Goal: Transaction & Acquisition: Book appointment/travel/reservation

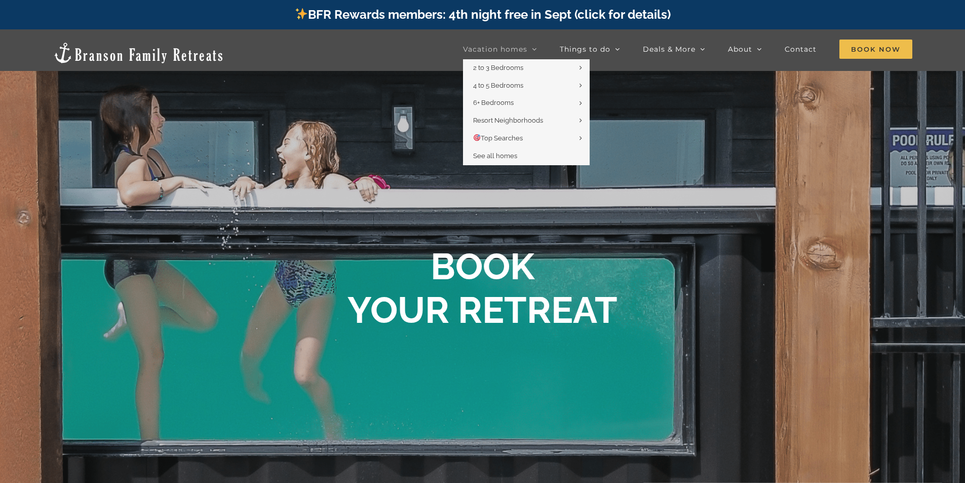
click at [505, 46] on span "Vacation homes" at bounding box center [495, 49] width 64 height 7
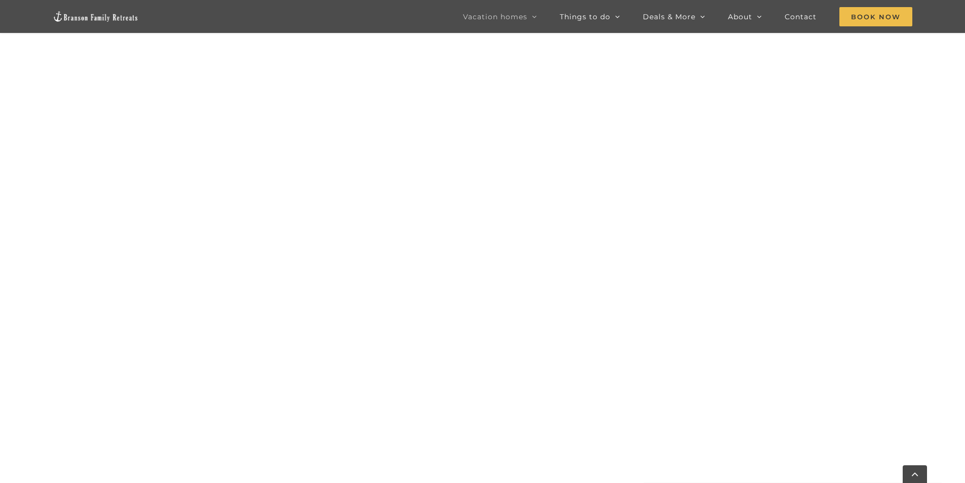
scroll to position [710, 0]
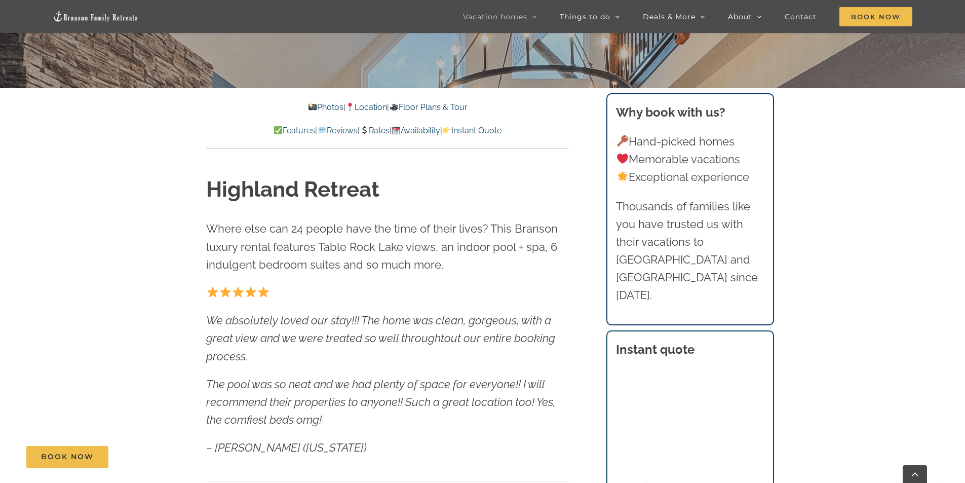
scroll to position [456, 0]
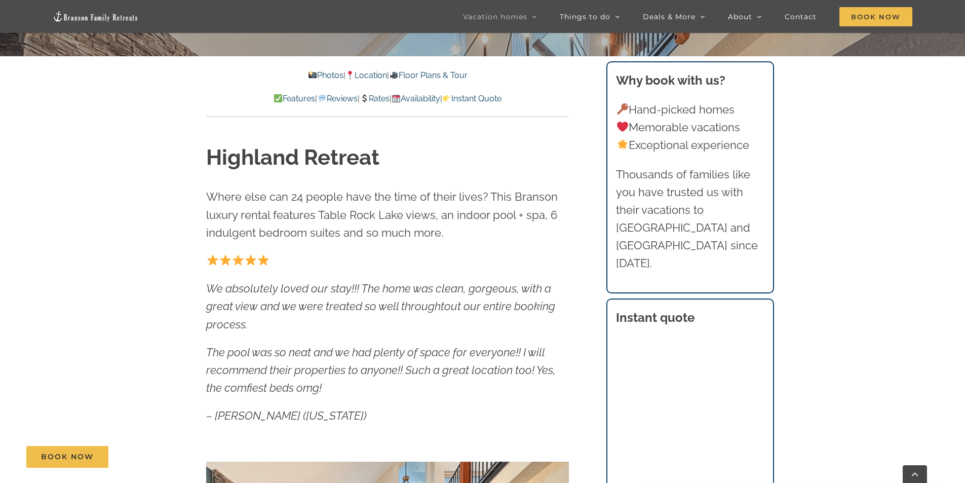
click at [311, 76] on link "Photos" at bounding box center [325, 75] width 35 height 10
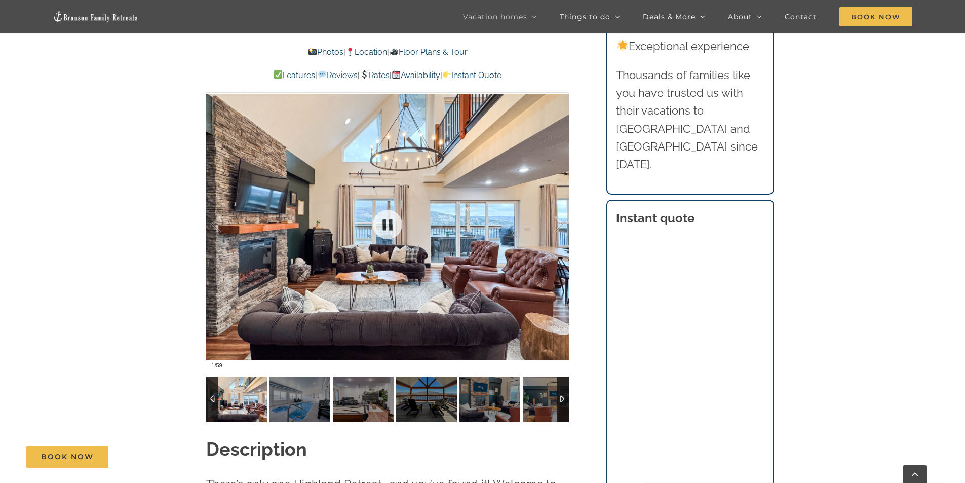
scroll to position [809, 0]
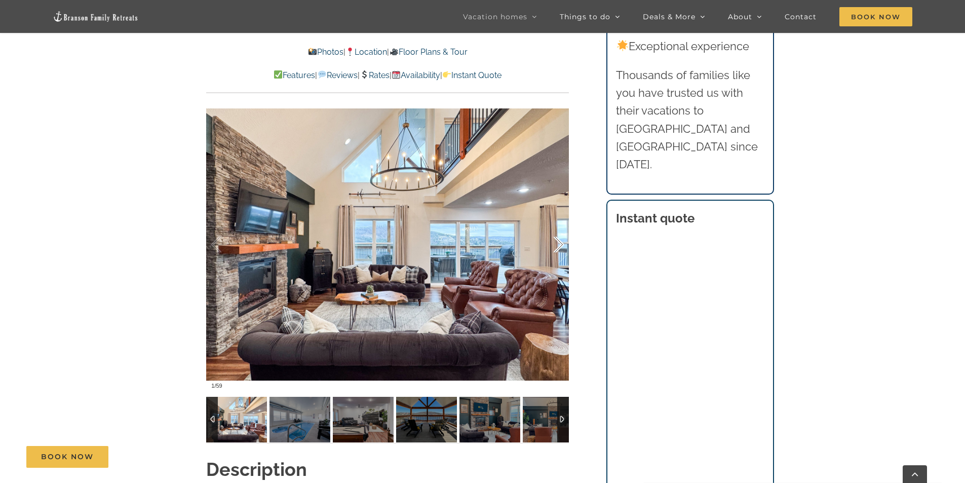
click at [559, 246] on div at bounding box center [548, 244] width 31 height 63
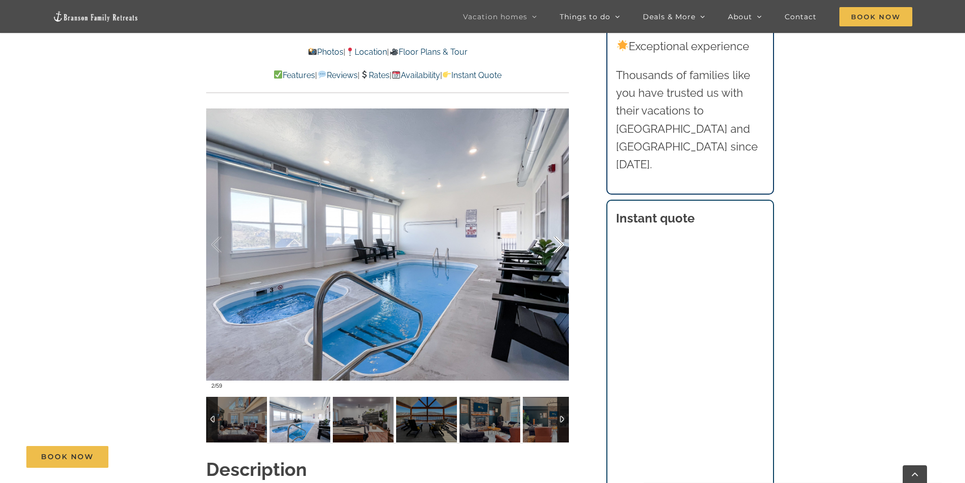
click at [559, 246] on div at bounding box center [548, 244] width 31 height 63
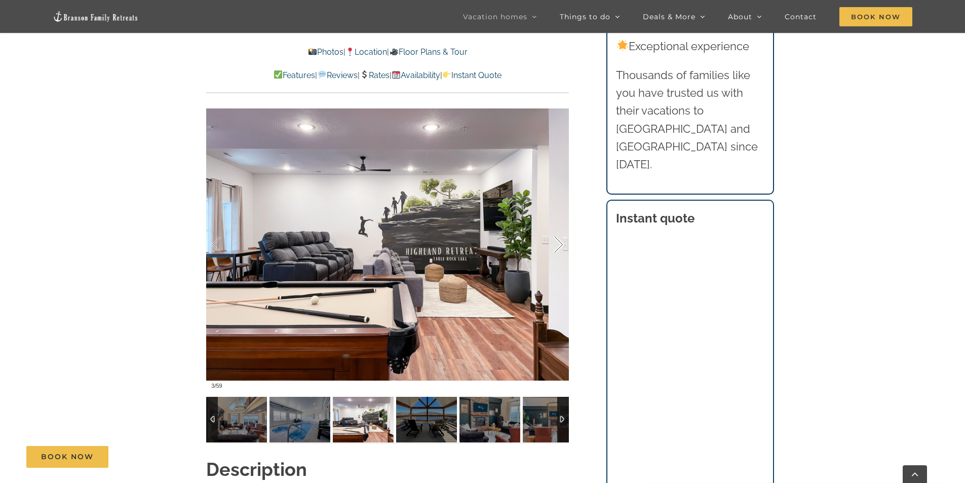
click at [559, 246] on div at bounding box center [548, 244] width 31 height 63
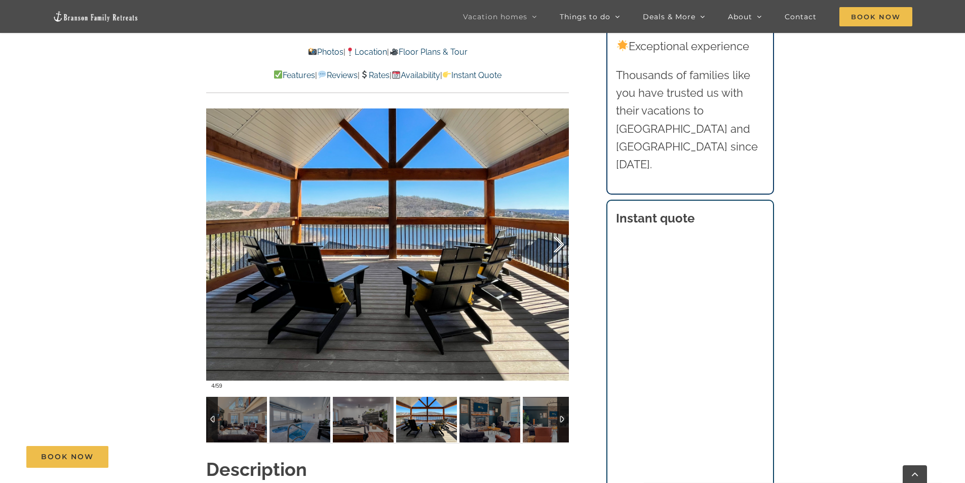
click at [559, 246] on div at bounding box center [548, 244] width 31 height 63
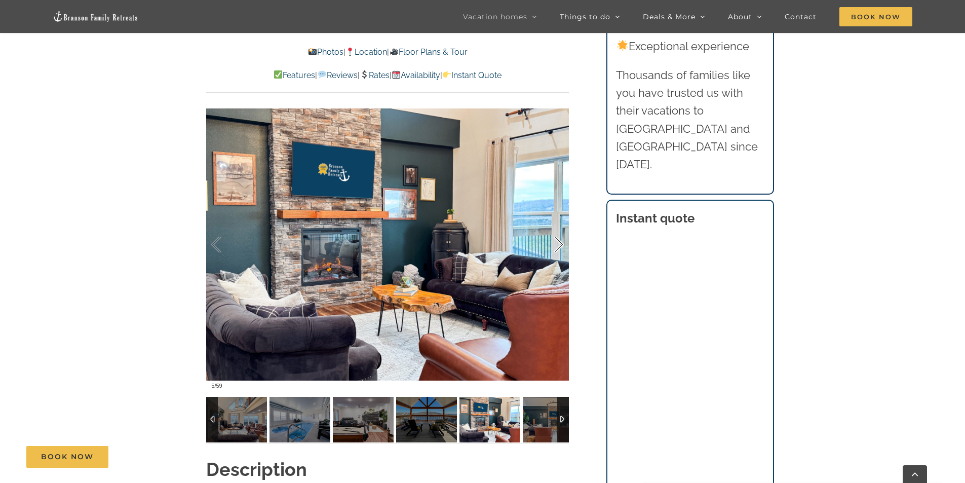
click at [559, 246] on div at bounding box center [548, 244] width 31 height 63
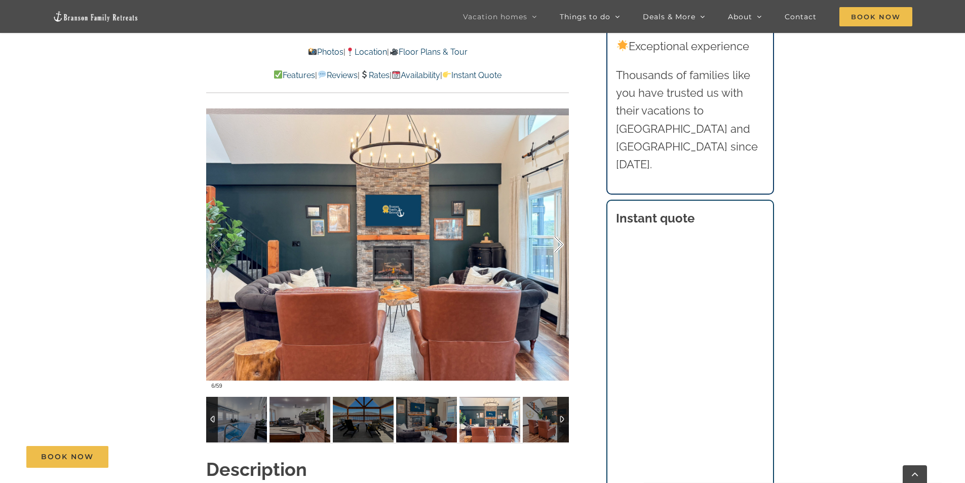
click at [558, 245] on div at bounding box center [548, 244] width 31 height 63
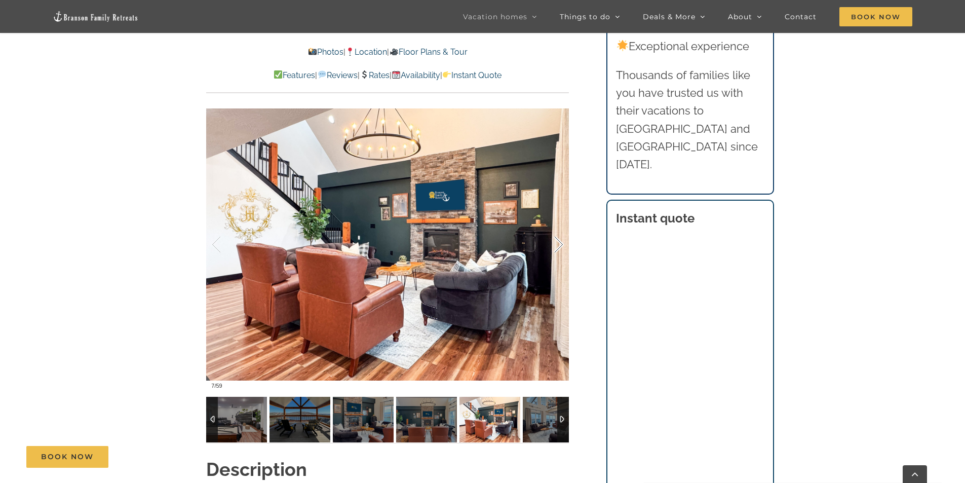
click at [556, 242] on div at bounding box center [548, 244] width 31 height 63
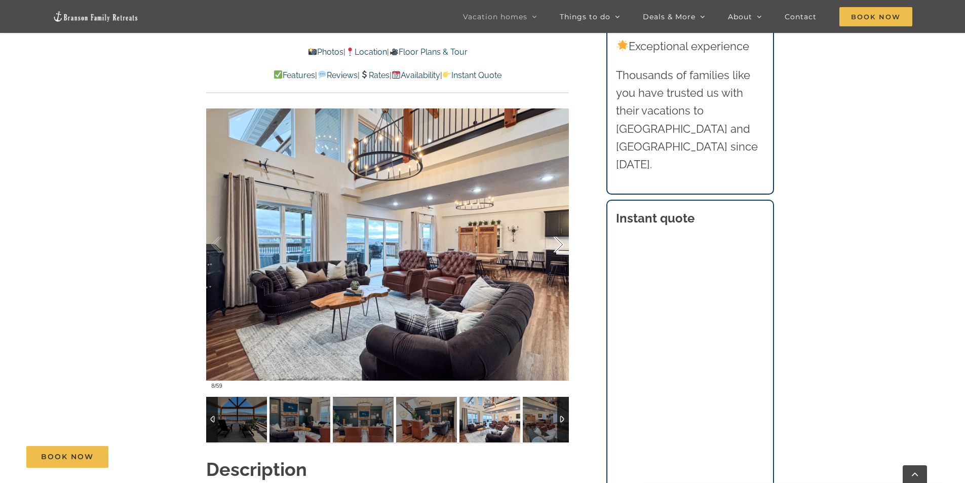
click at [556, 242] on div at bounding box center [548, 244] width 31 height 63
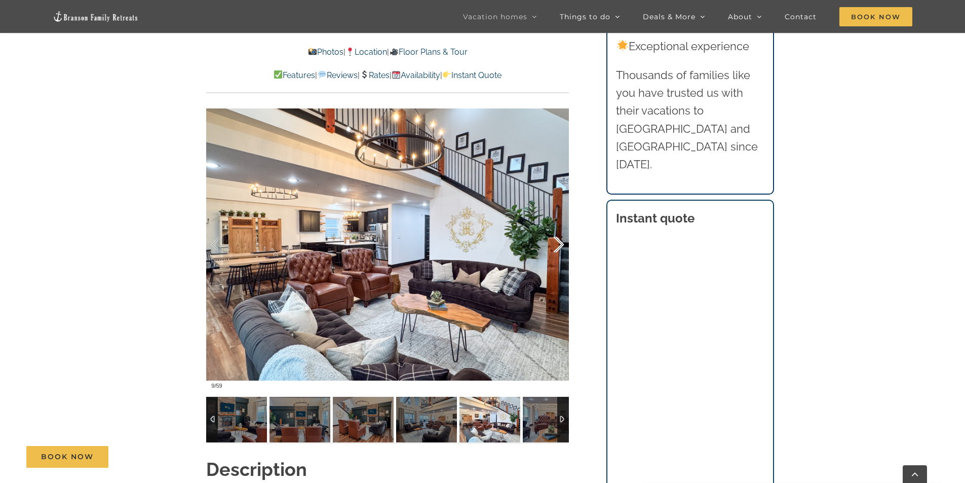
click at [556, 242] on div at bounding box center [548, 244] width 31 height 63
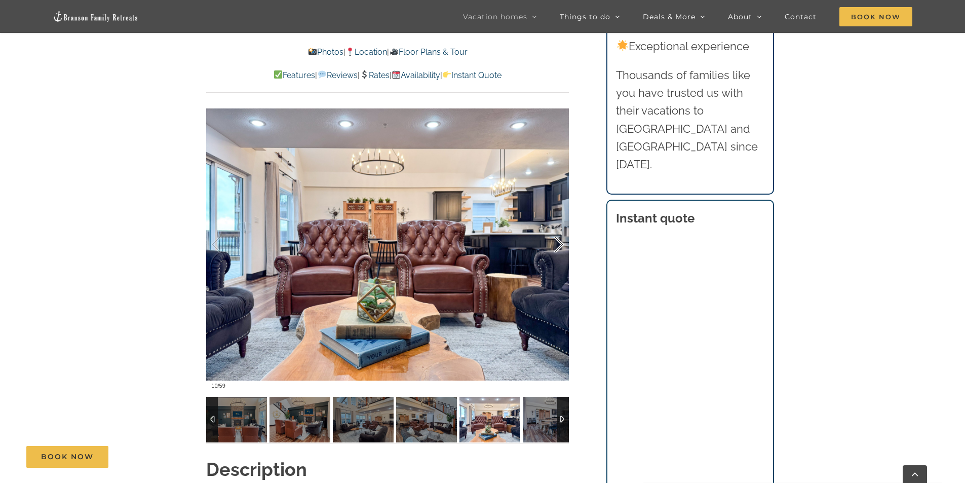
click at [554, 239] on div at bounding box center [548, 244] width 31 height 63
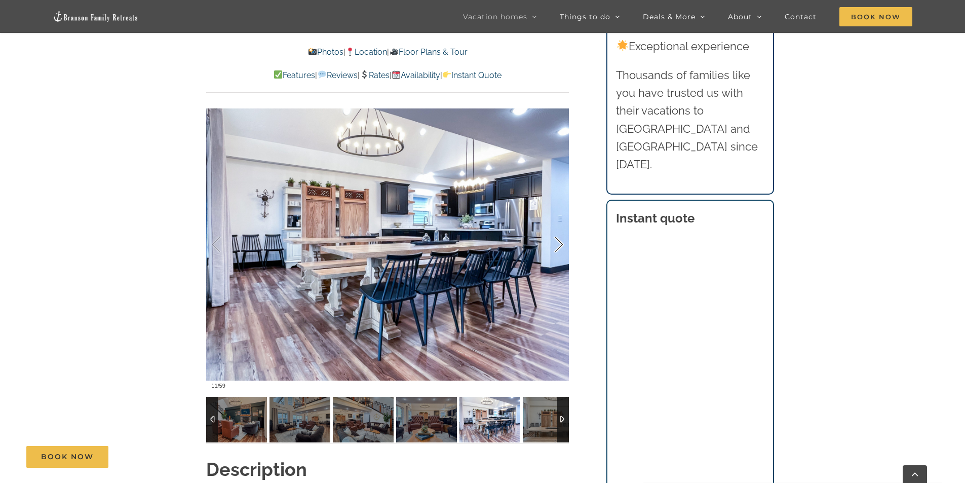
click at [554, 239] on div at bounding box center [548, 244] width 31 height 63
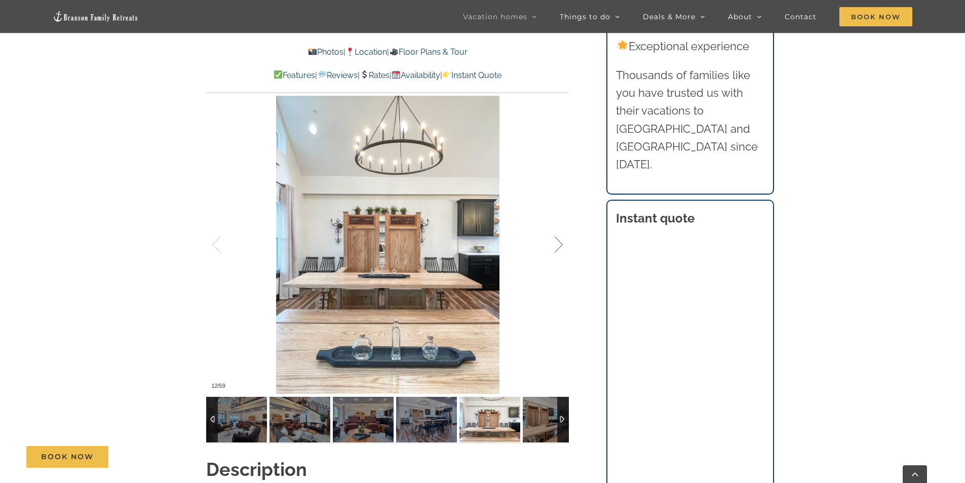
click at [554, 239] on div at bounding box center [548, 244] width 31 height 63
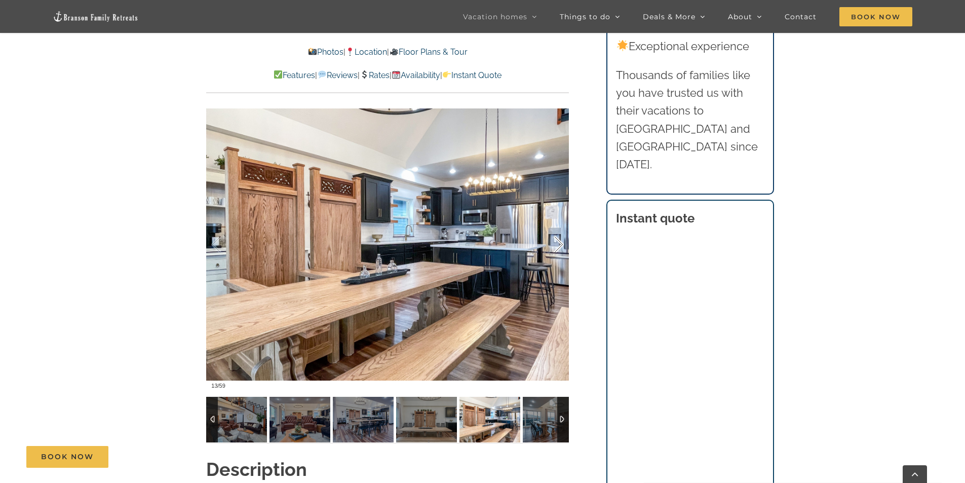
click at [554, 239] on div at bounding box center [548, 244] width 31 height 63
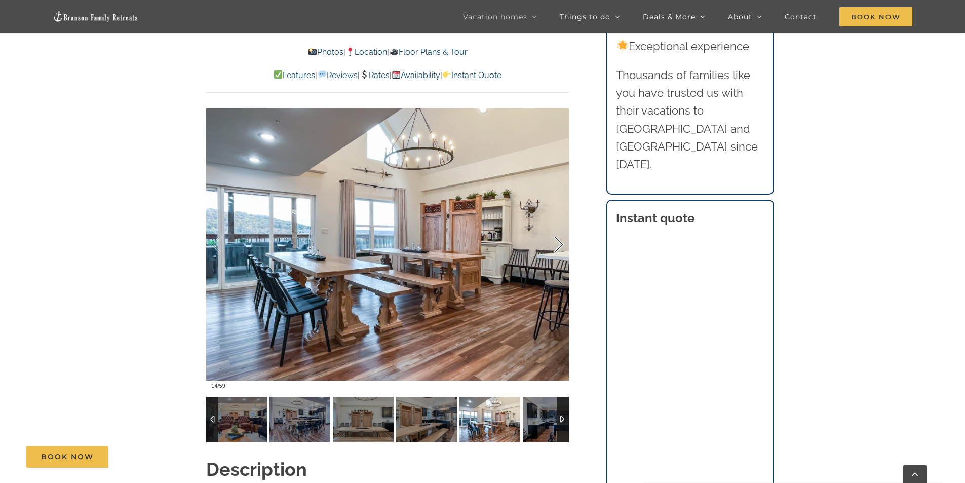
click at [554, 239] on div at bounding box center [548, 244] width 31 height 63
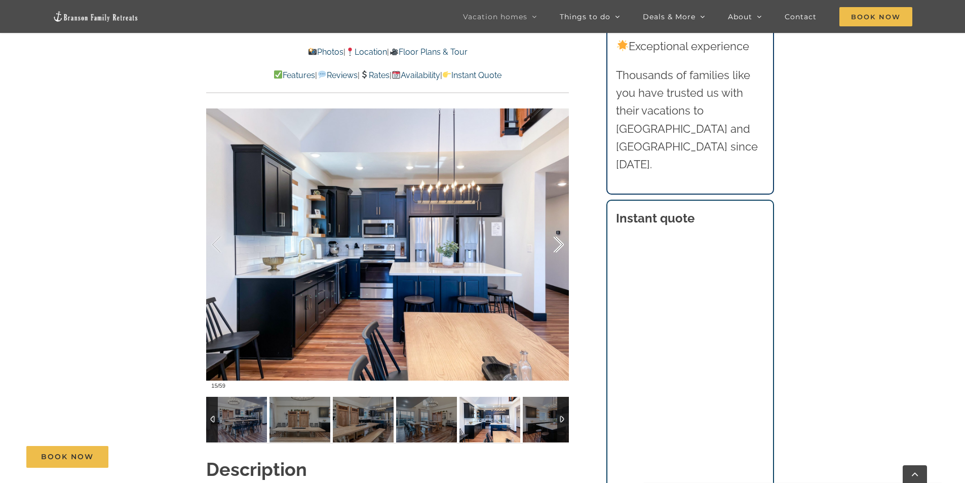
click at [554, 239] on div at bounding box center [548, 244] width 31 height 63
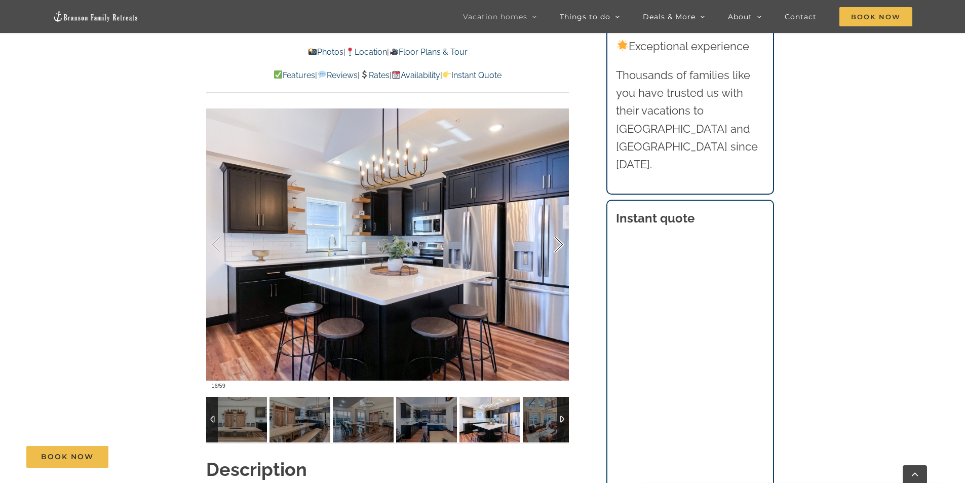
click at [554, 239] on div at bounding box center [548, 244] width 31 height 63
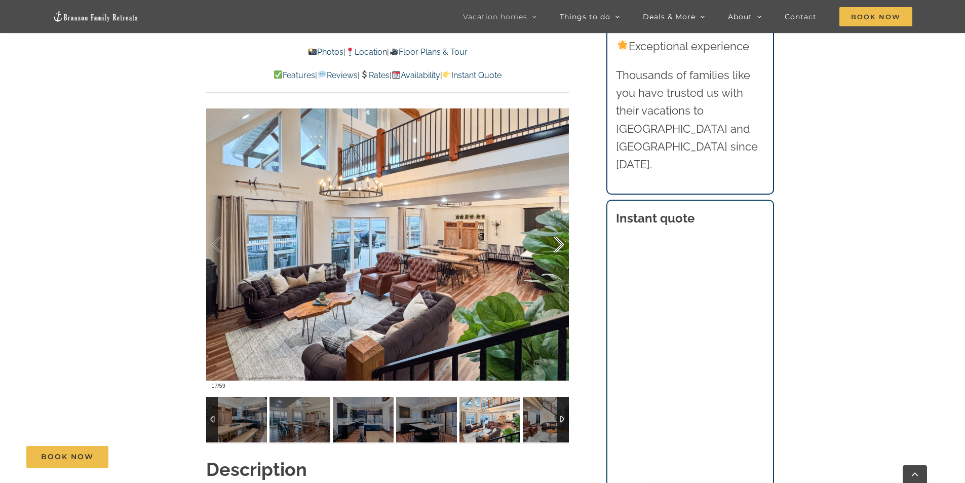
click at [554, 239] on div at bounding box center [548, 244] width 31 height 63
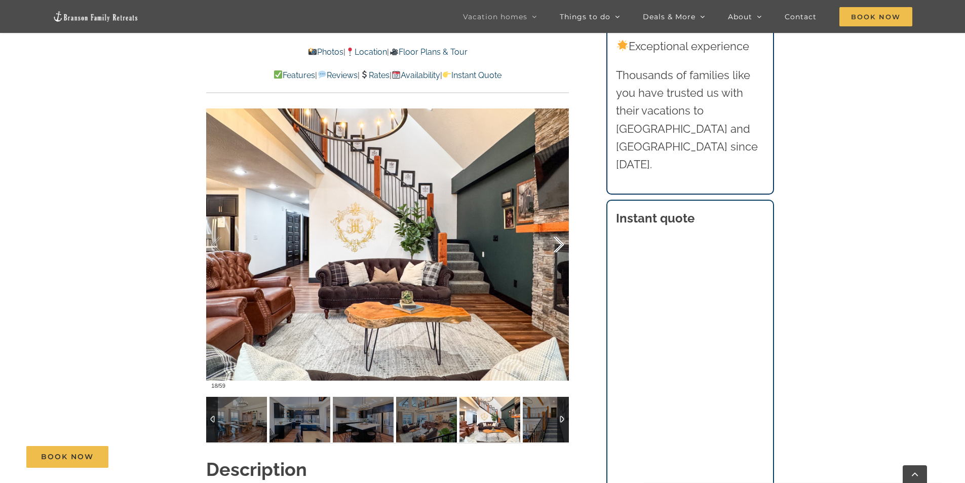
click at [554, 239] on div at bounding box center [548, 244] width 31 height 63
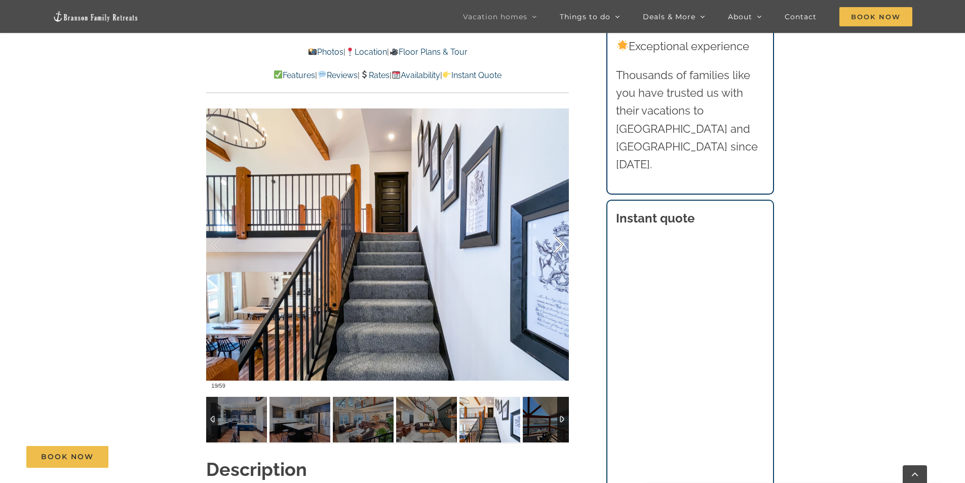
click at [554, 239] on div at bounding box center [548, 244] width 31 height 63
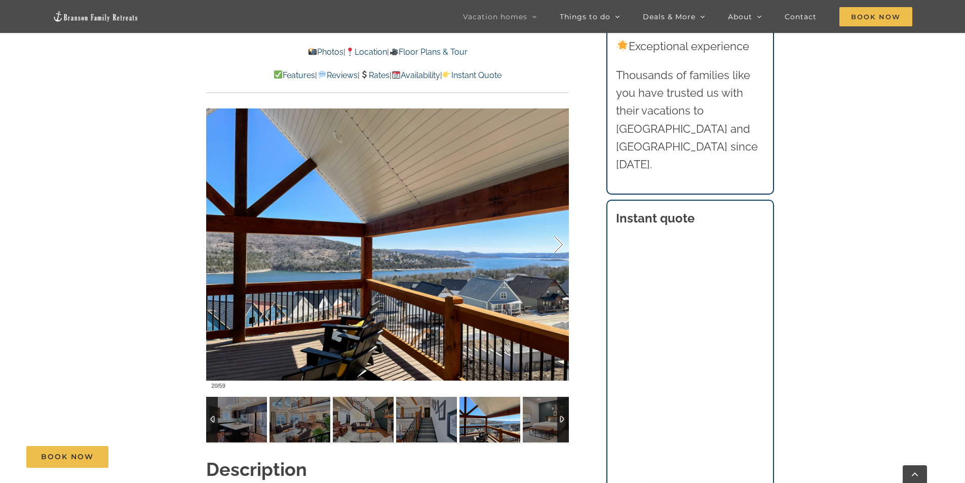
click at [554, 239] on div at bounding box center [548, 244] width 31 height 63
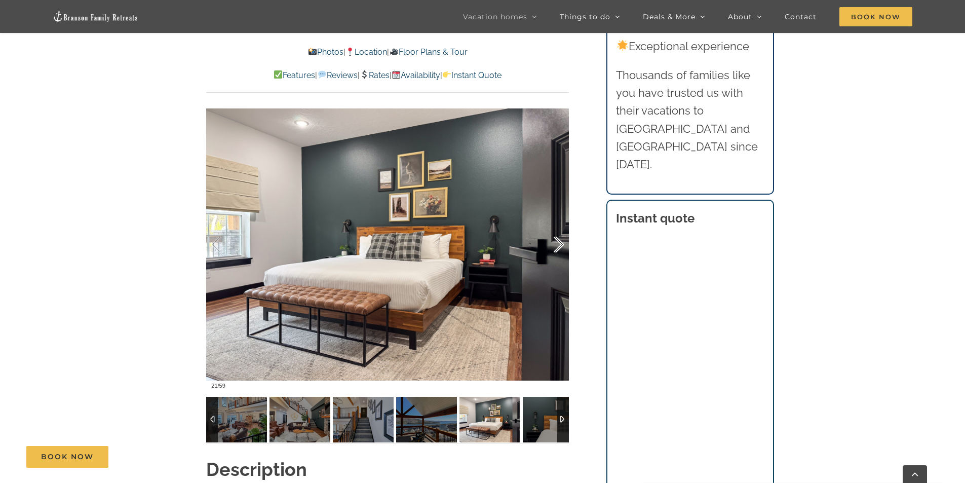
click at [554, 239] on div at bounding box center [548, 244] width 31 height 63
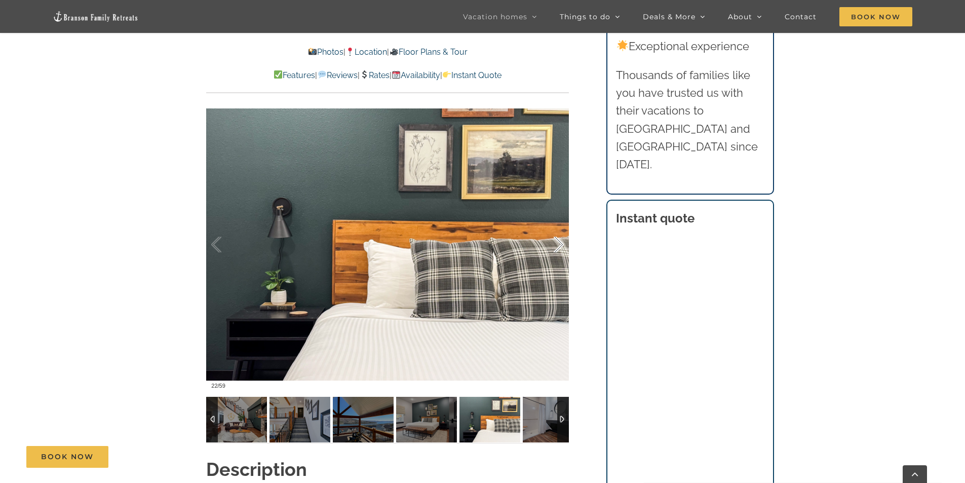
click at [554, 239] on div at bounding box center [548, 244] width 31 height 63
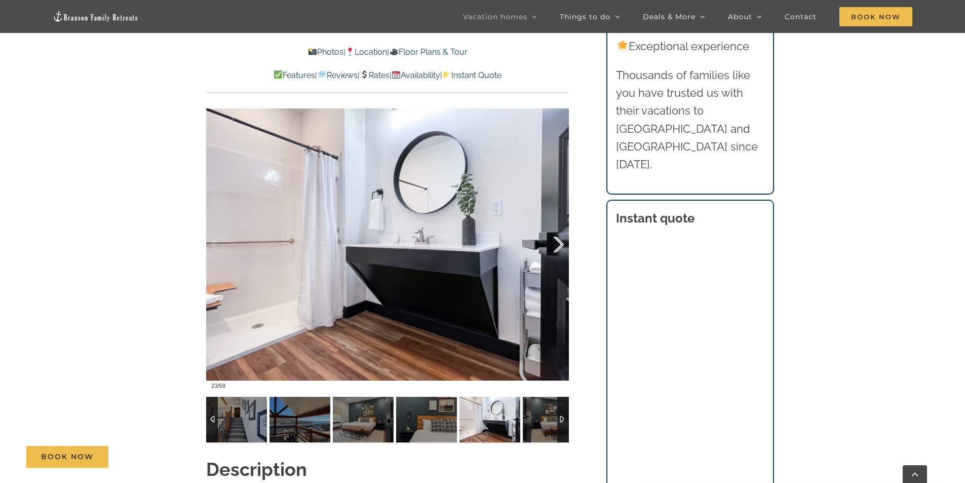
click at [554, 239] on div at bounding box center [548, 244] width 31 height 63
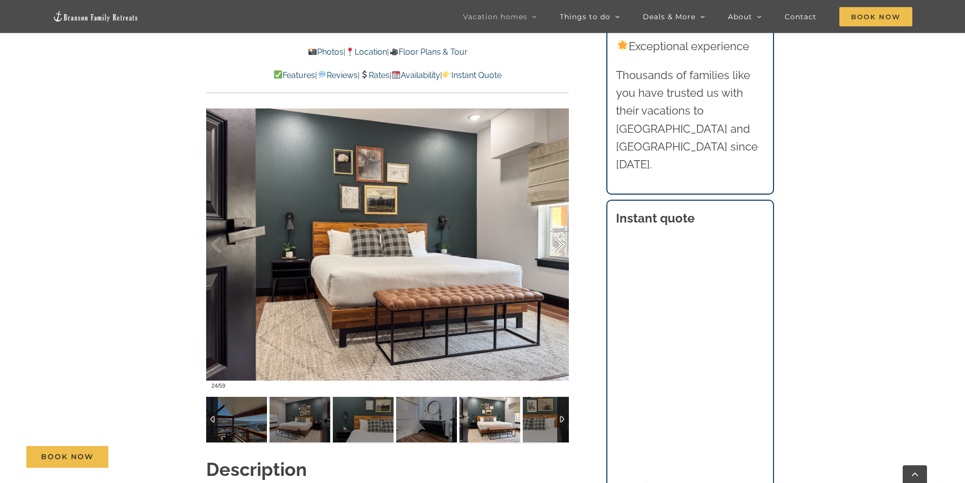
click at [554, 239] on div at bounding box center [548, 244] width 31 height 63
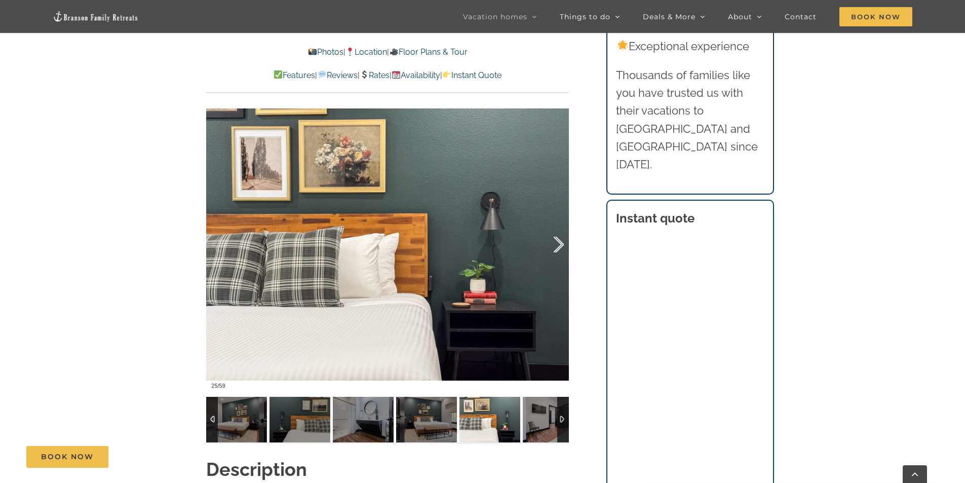
click at [554, 239] on div at bounding box center [548, 244] width 31 height 63
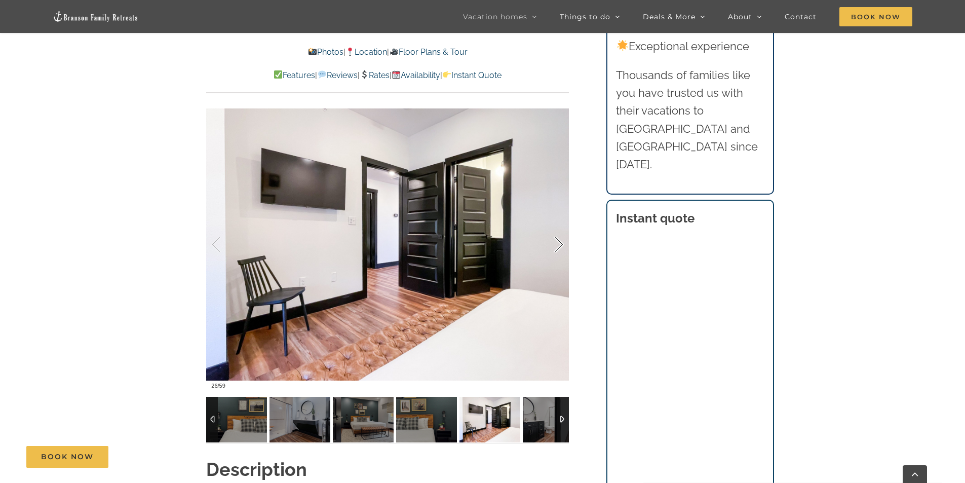
click at [554, 239] on div at bounding box center [548, 244] width 31 height 63
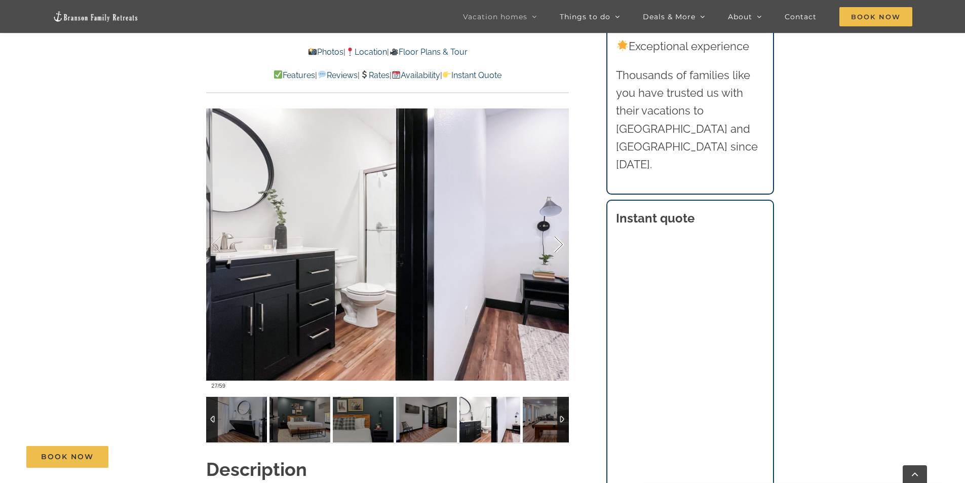
click at [554, 239] on div at bounding box center [548, 244] width 31 height 63
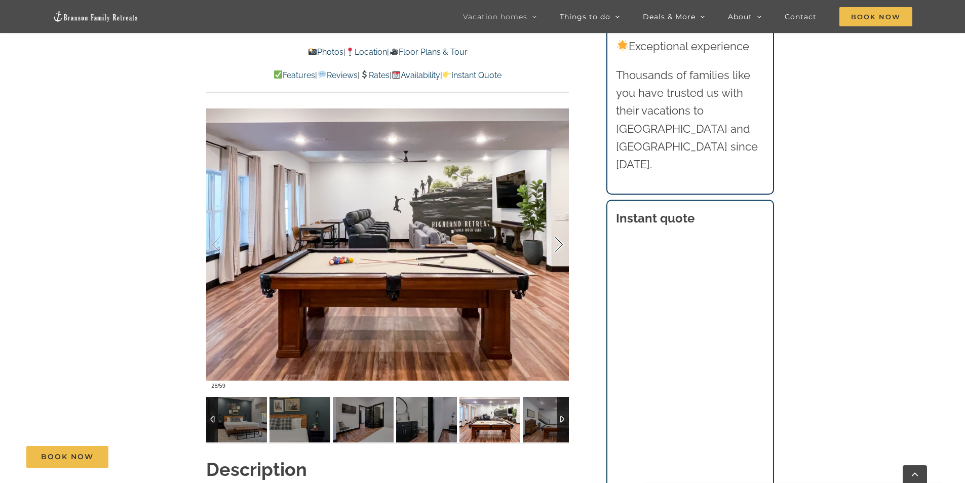
click at [554, 239] on div at bounding box center [548, 244] width 31 height 63
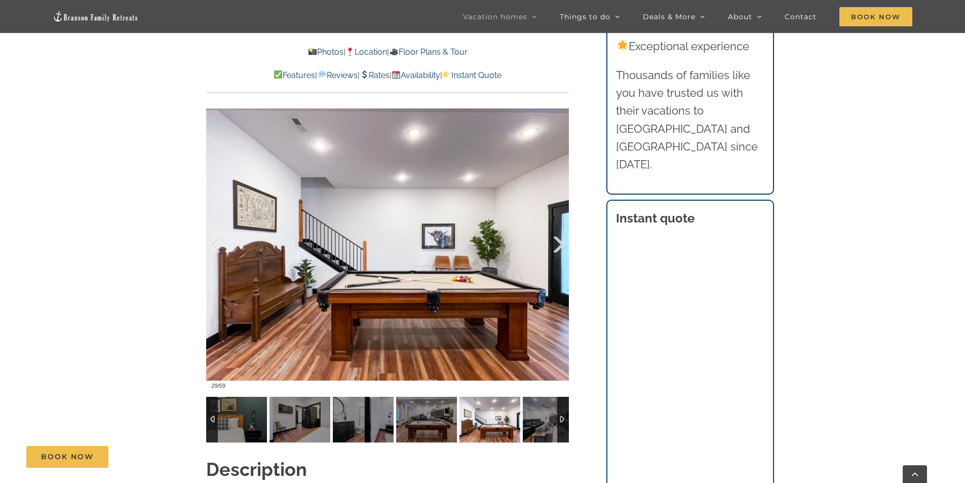
click at [554, 239] on div at bounding box center [548, 244] width 31 height 63
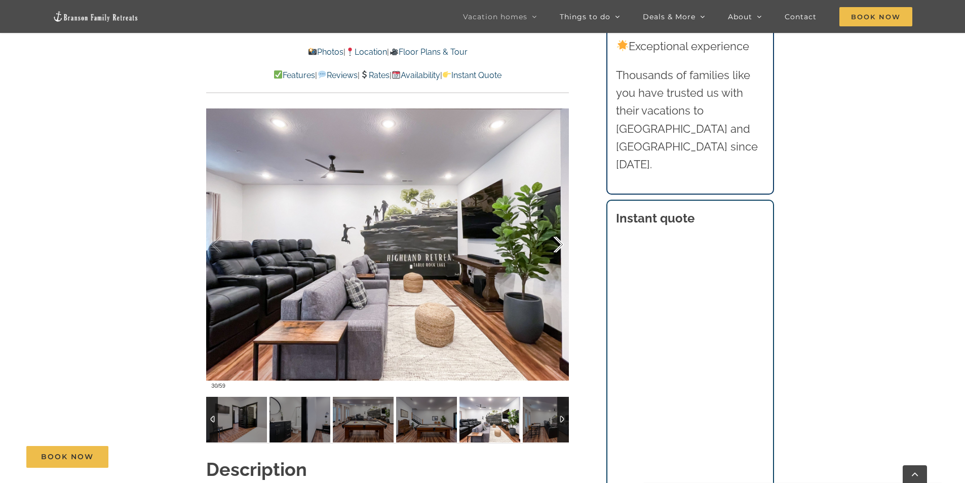
click at [554, 239] on div at bounding box center [548, 244] width 31 height 63
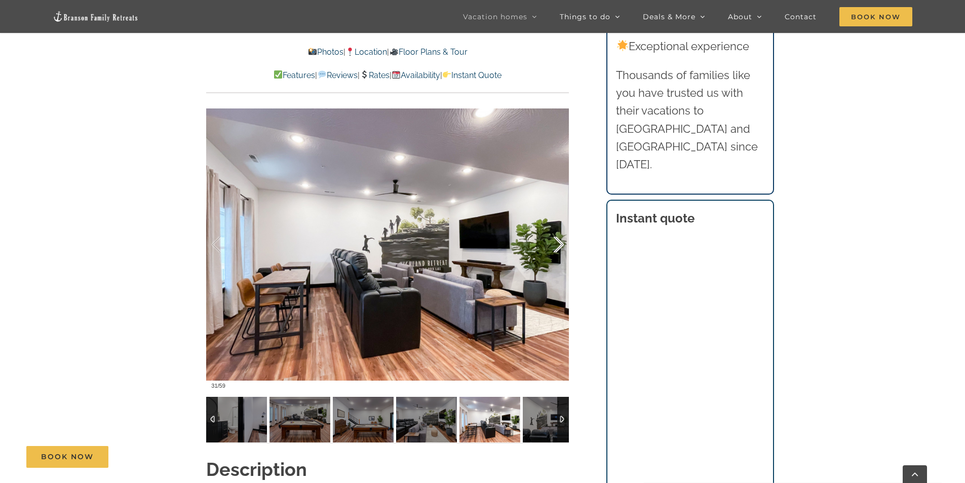
click at [554, 239] on div at bounding box center [548, 244] width 31 height 63
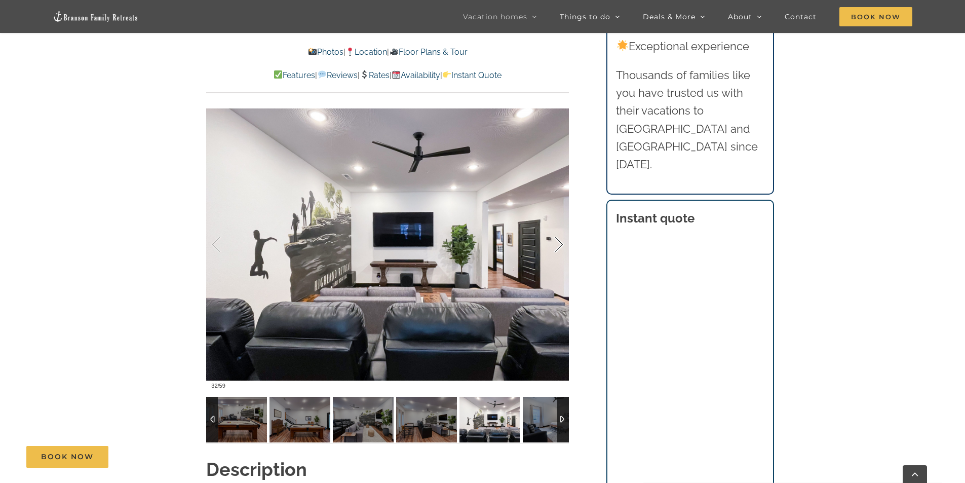
click at [554, 239] on div at bounding box center [548, 244] width 31 height 63
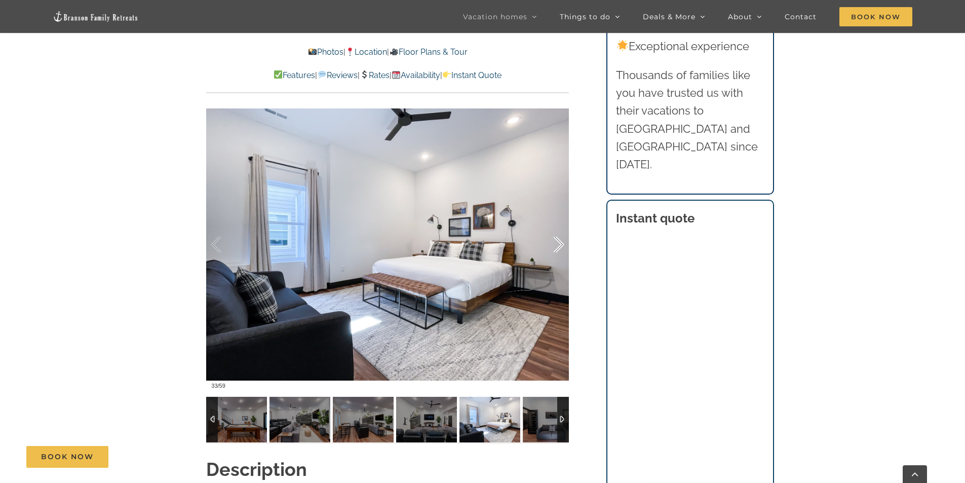
click at [554, 239] on div at bounding box center [548, 244] width 31 height 63
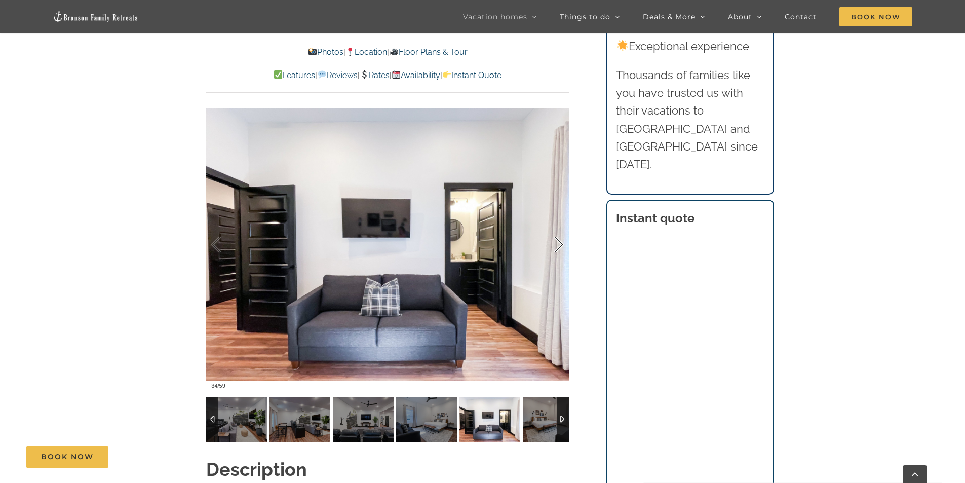
click at [554, 239] on div at bounding box center [548, 244] width 31 height 63
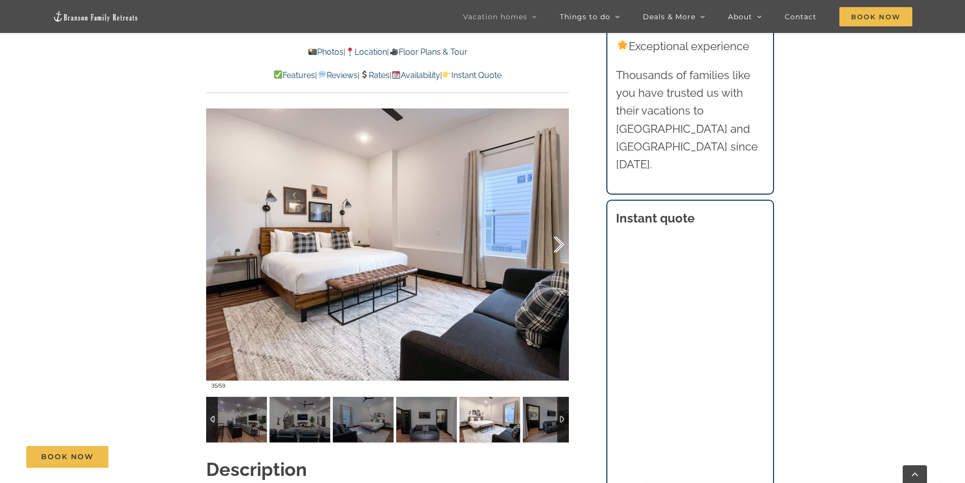
click at [554, 239] on div at bounding box center [548, 244] width 31 height 63
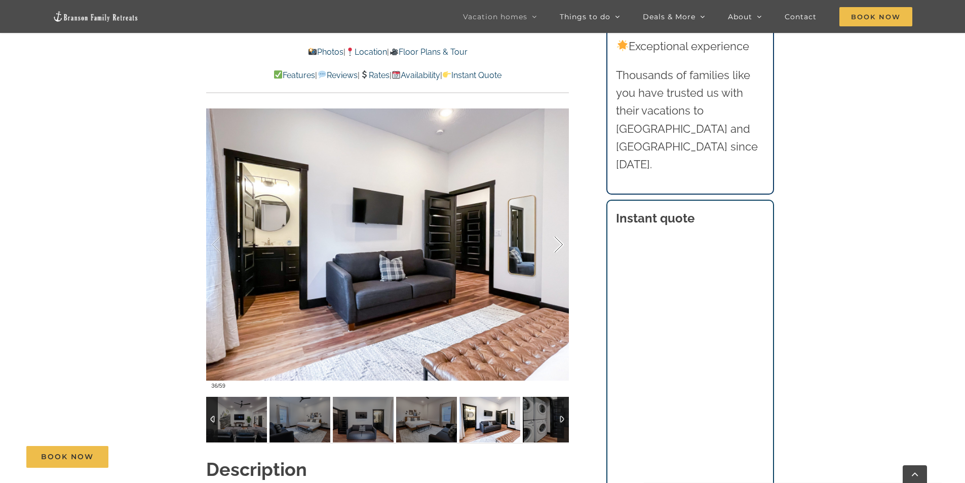
click at [554, 239] on div at bounding box center [548, 244] width 31 height 63
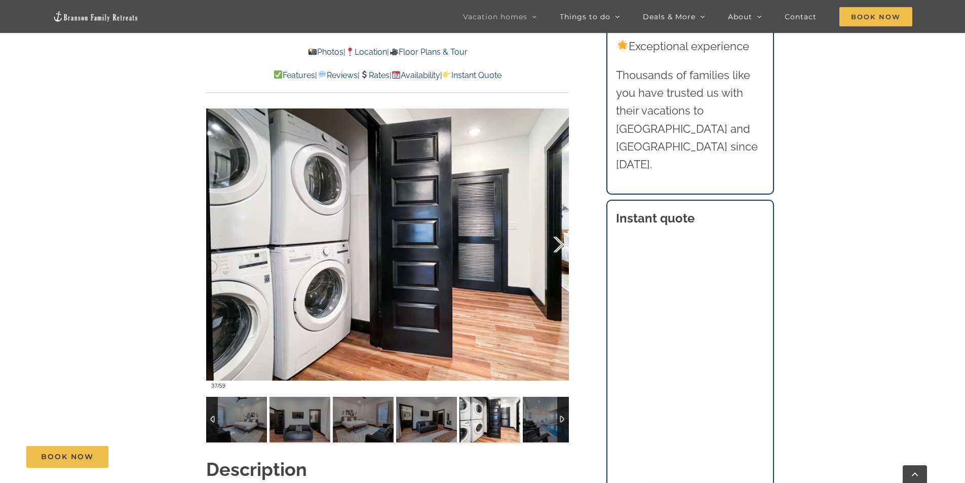
click at [554, 239] on div at bounding box center [548, 244] width 31 height 63
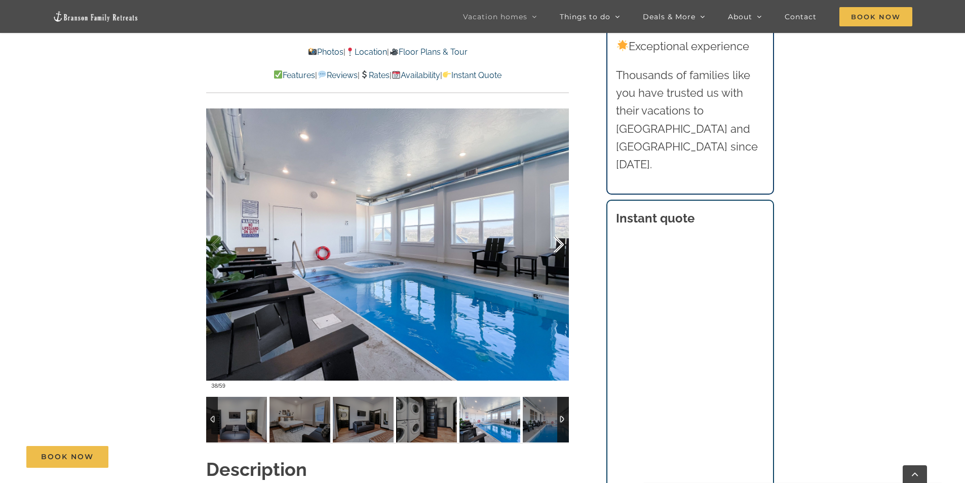
click at [554, 239] on div at bounding box center [548, 244] width 31 height 63
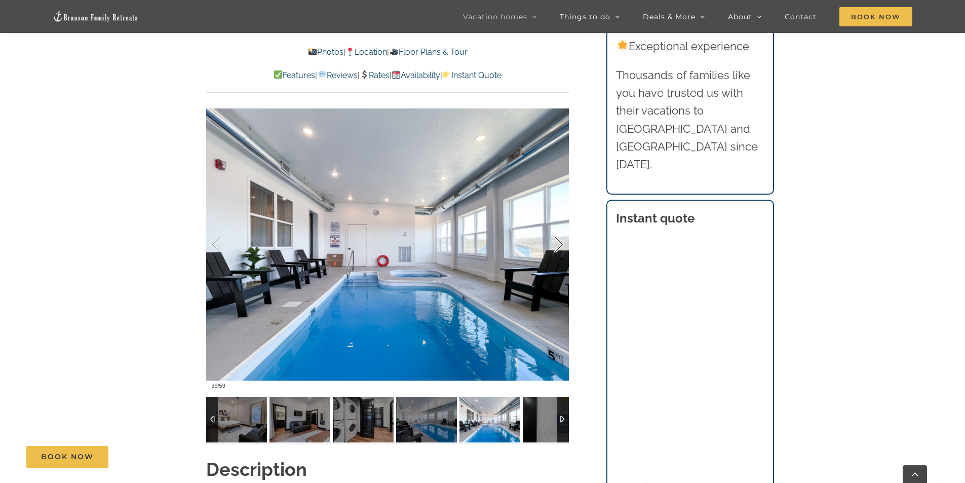
click at [554, 239] on div at bounding box center [548, 244] width 31 height 63
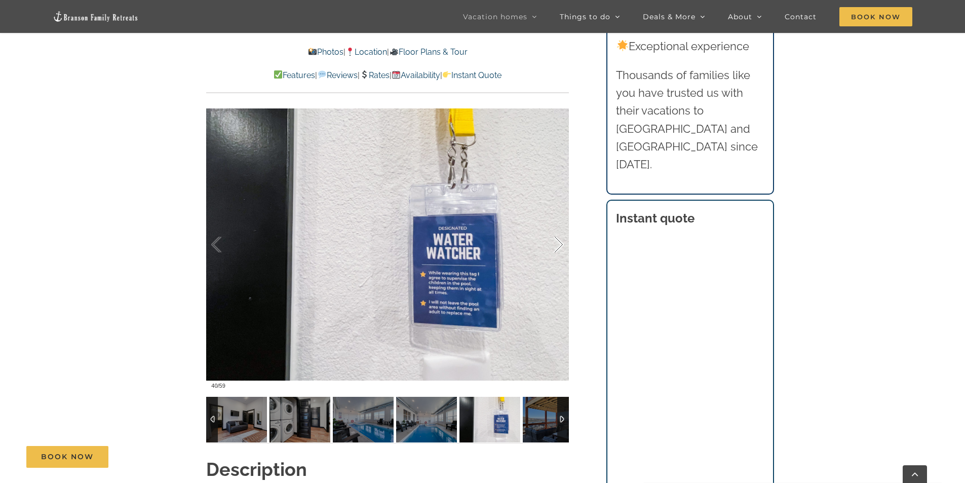
click at [554, 239] on div at bounding box center [548, 244] width 31 height 63
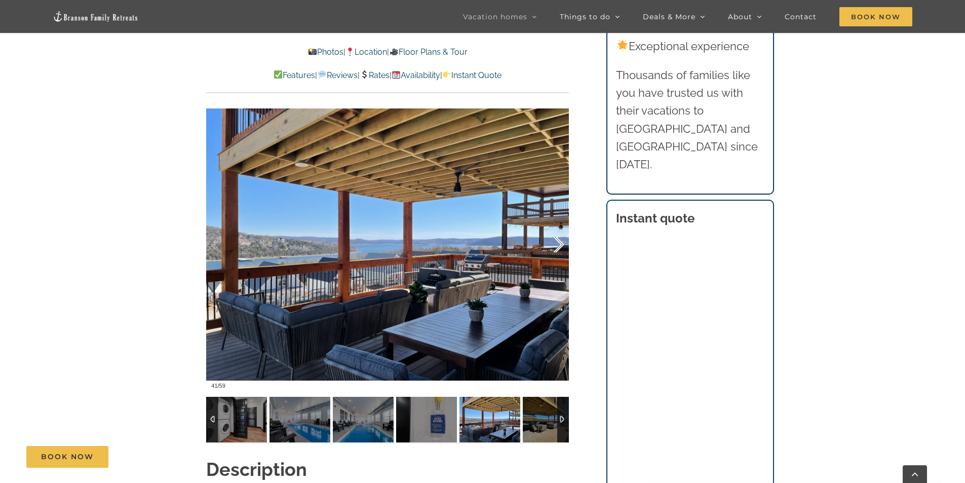
click at [554, 239] on div at bounding box center [548, 244] width 31 height 63
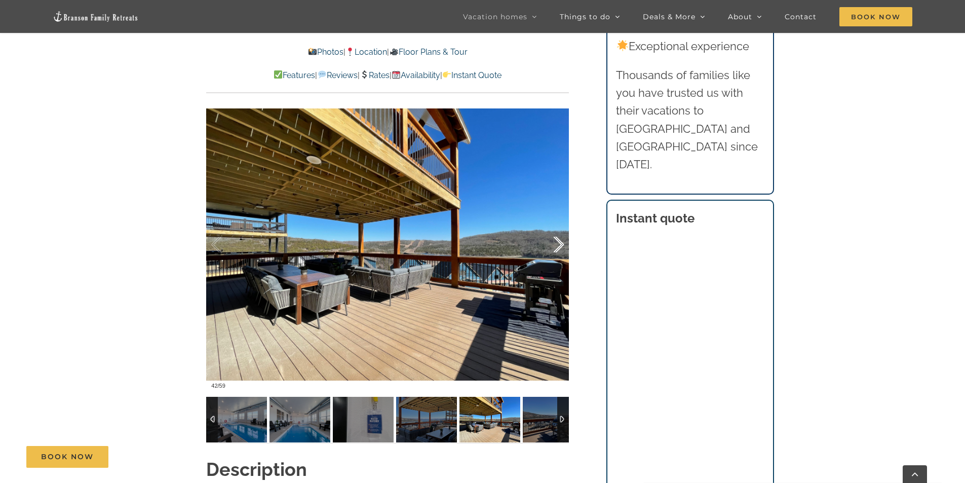
click at [554, 239] on div at bounding box center [548, 244] width 31 height 63
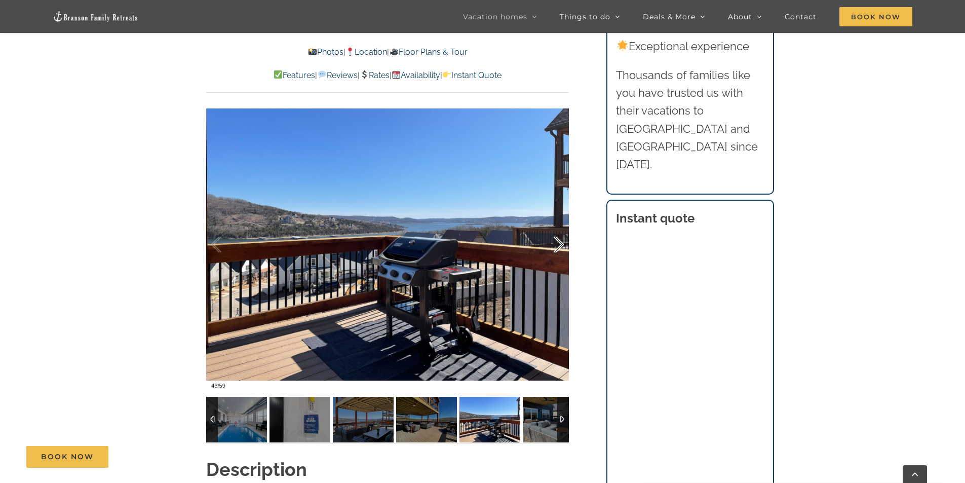
click at [554, 239] on div at bounding box center [548, 244] width 31 height 63
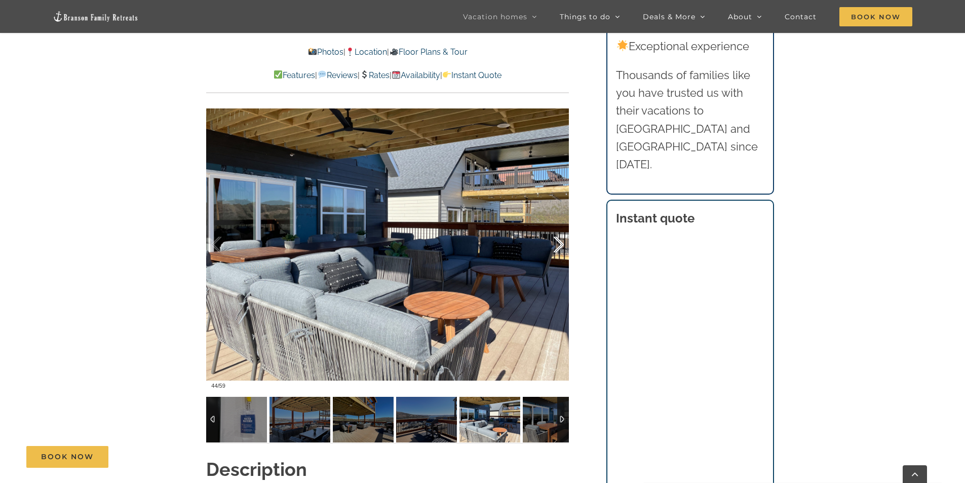
click at [554, 239] on div at bounding box center [548, 244] width 31 height 63
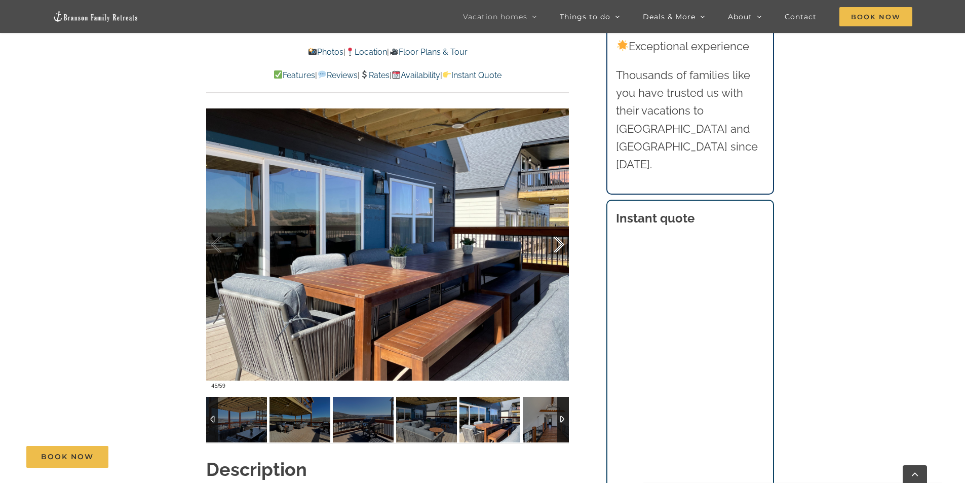
click at [554, 239] on div at bounding box center [548, 244] width 31 height 63
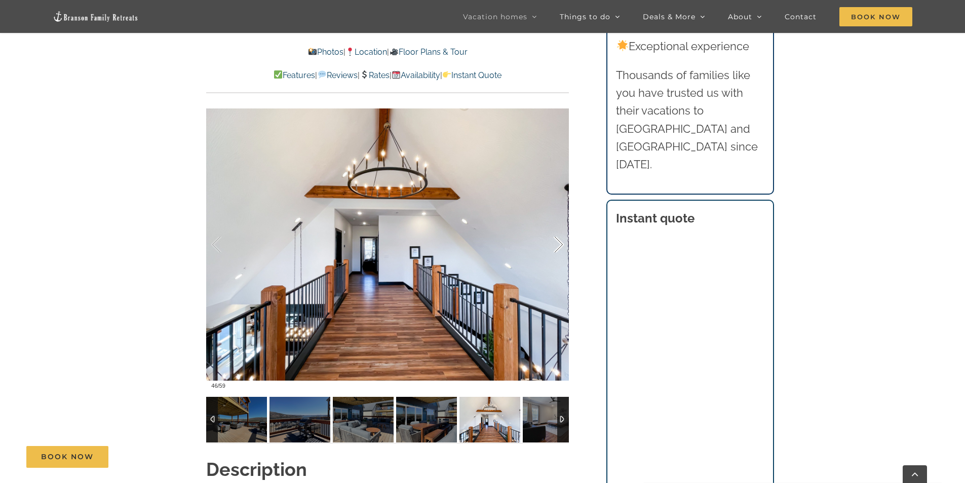
click at [554, 239] on div at bounding box center [548, 244] width 31 height 63
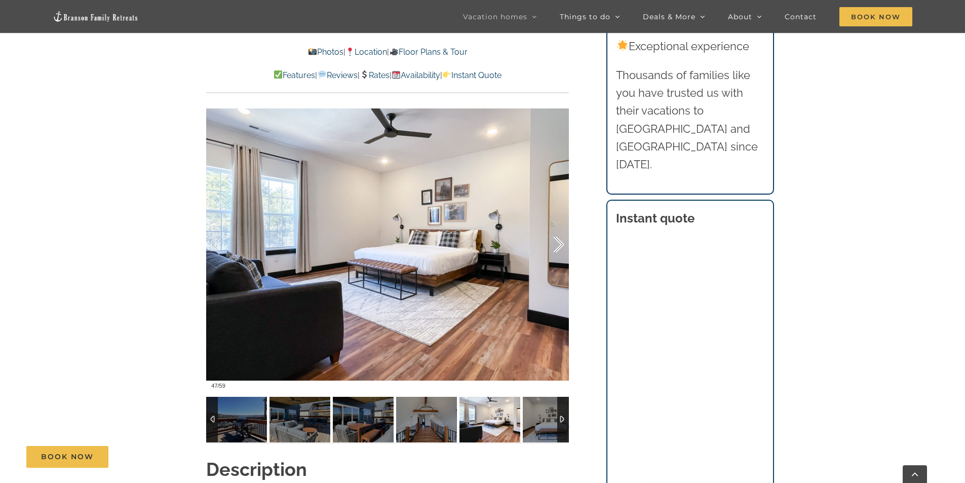
click at [554, 239] on div at bounding box center [548, 244] width 31 height 63
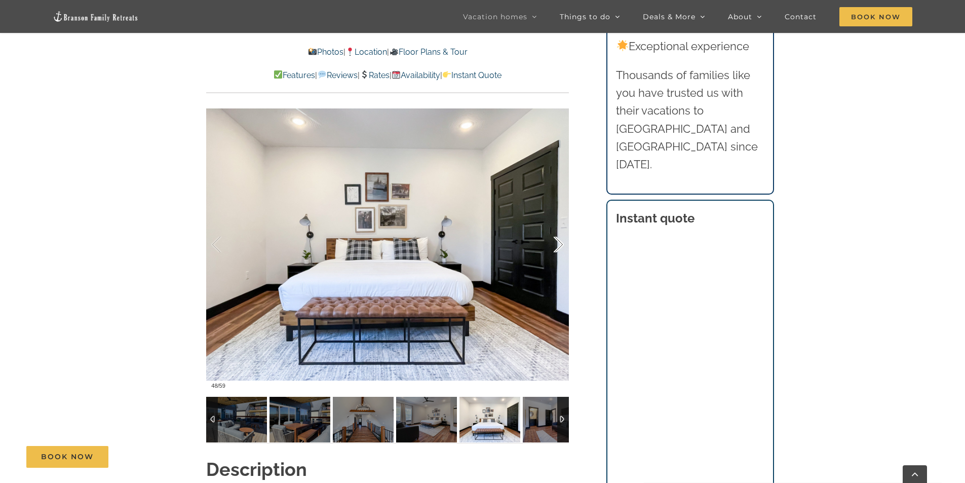
click at [554, 239] on div at bounding box center [548, 244] width 31 height 63
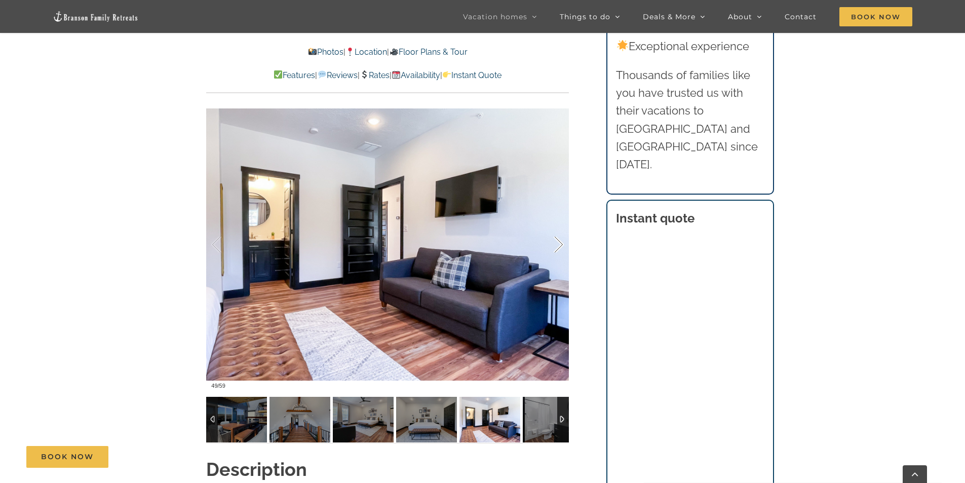
click at [554, 239] on div at bounding box center [548, 244] width 31 height 63
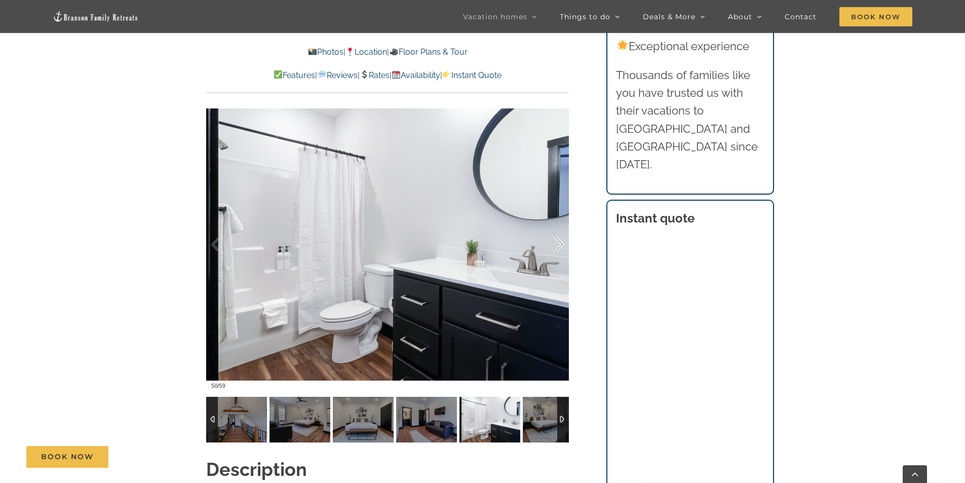
click at [554, 239] on div at bounding box center [548, 244] width 31 height 63
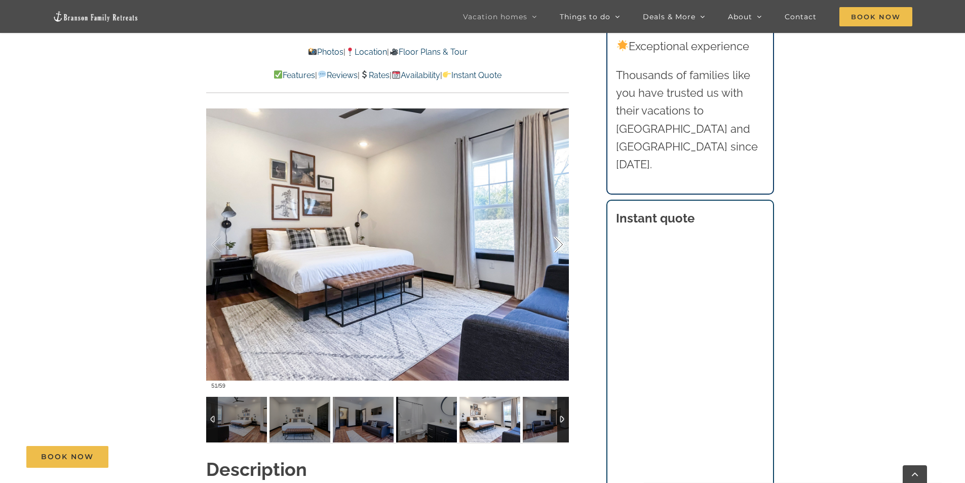
click at [554, 239] on div at bounding box center [548, 244] width 31 height 63
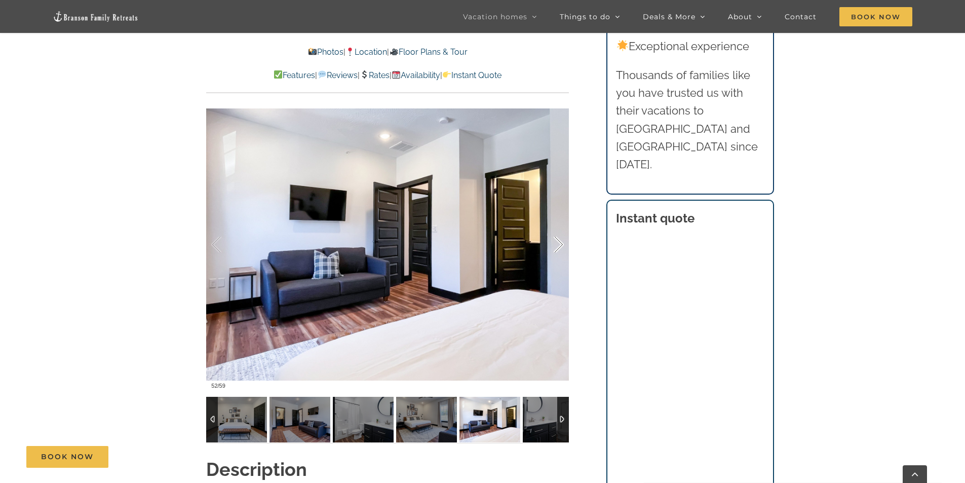
click at [554, 239] on div at bounding box center [548, 244] width 31 height 63
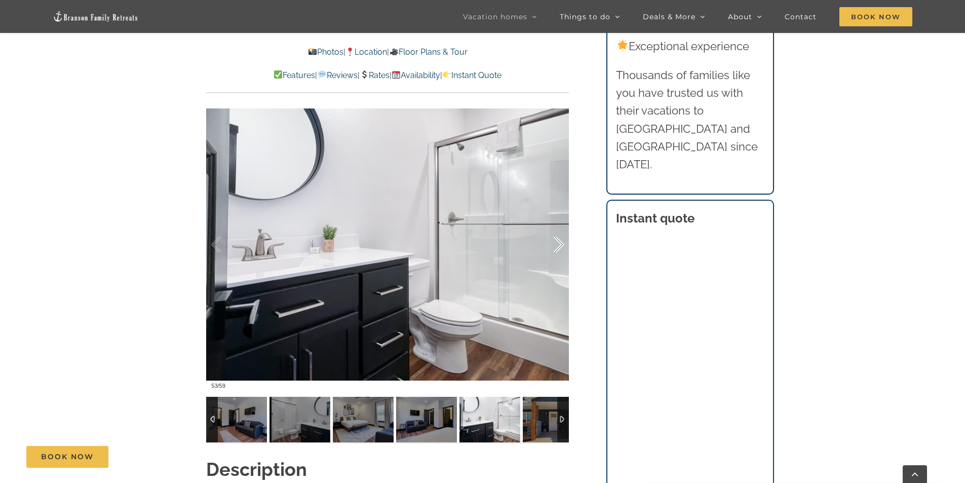
click at [554, 239] on div at bounding box center [548, 244] width 31 height 63
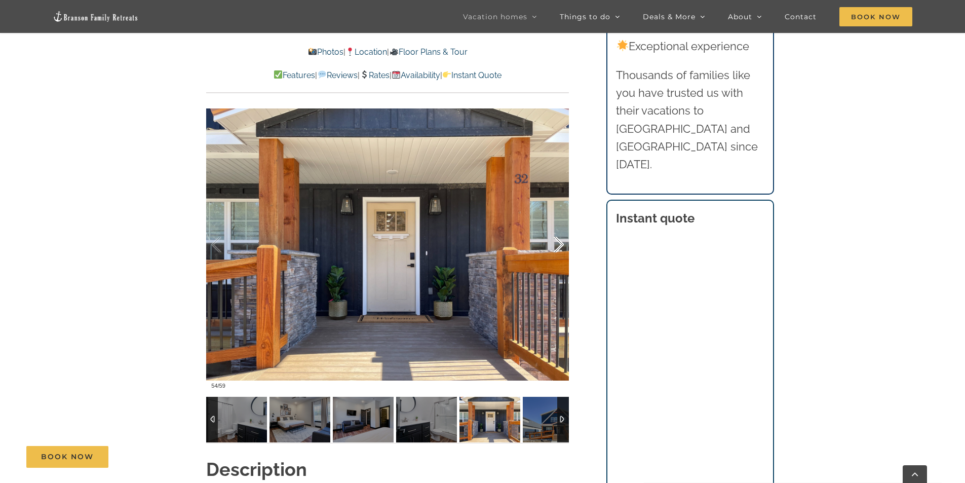
click at [554, 239] on div at bounding box center [548, 244] width 31 height 63
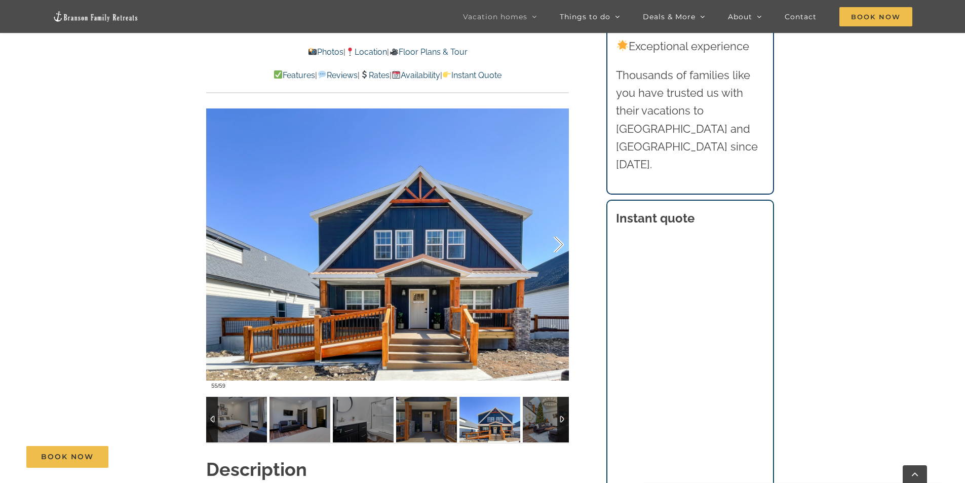
click at [554, 239] on div at bounding box center [548, 244] width 31 height 63
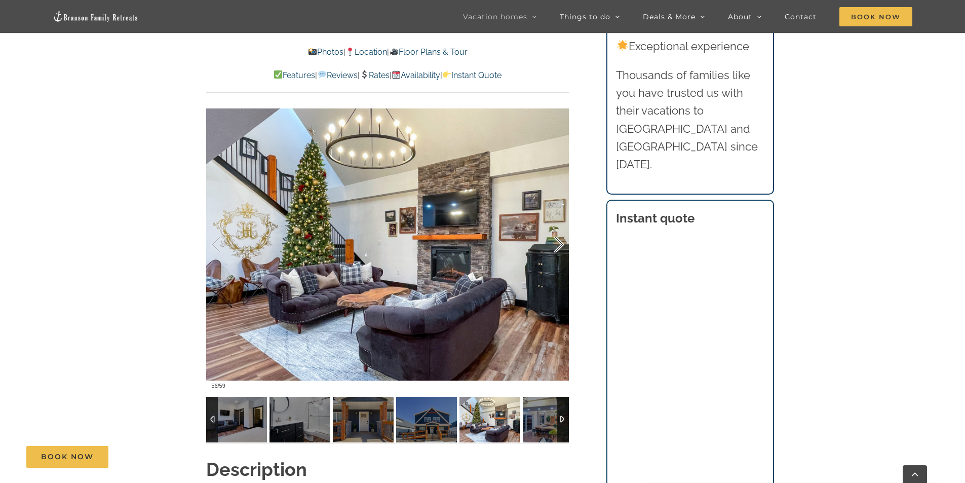
click at [554, 239] on div at bounding box center [548, 244] width 31 height 63
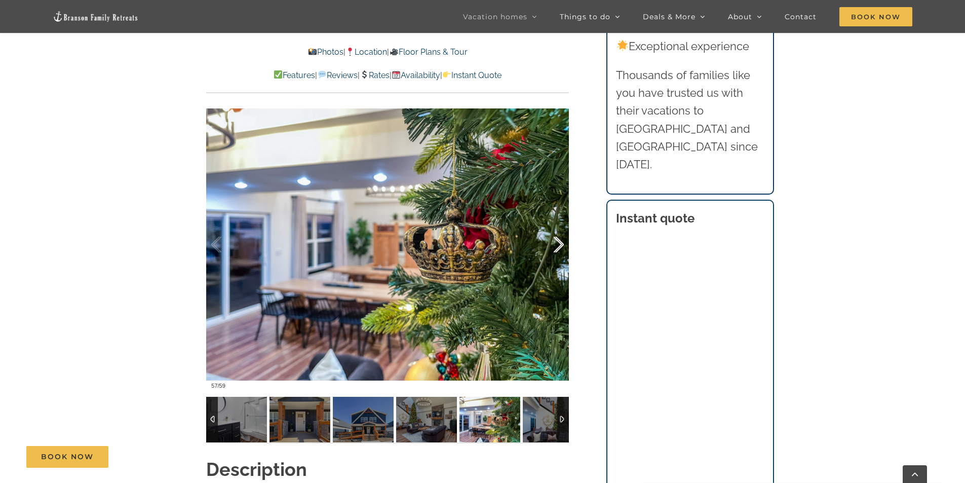
click at [554, 239] on div at bounding box center [548, 244] width 31 height 63
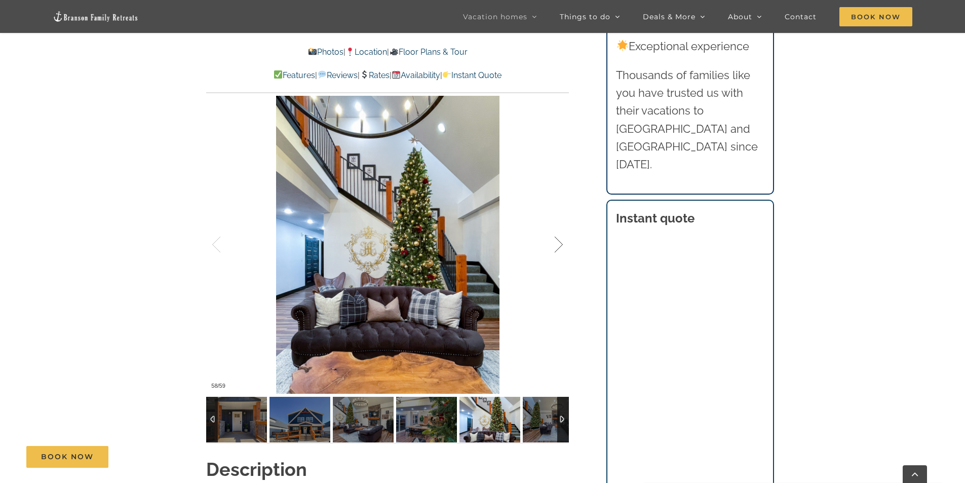
click at [554, 239] on div at bounding box center [548, 244] width 31 height 63
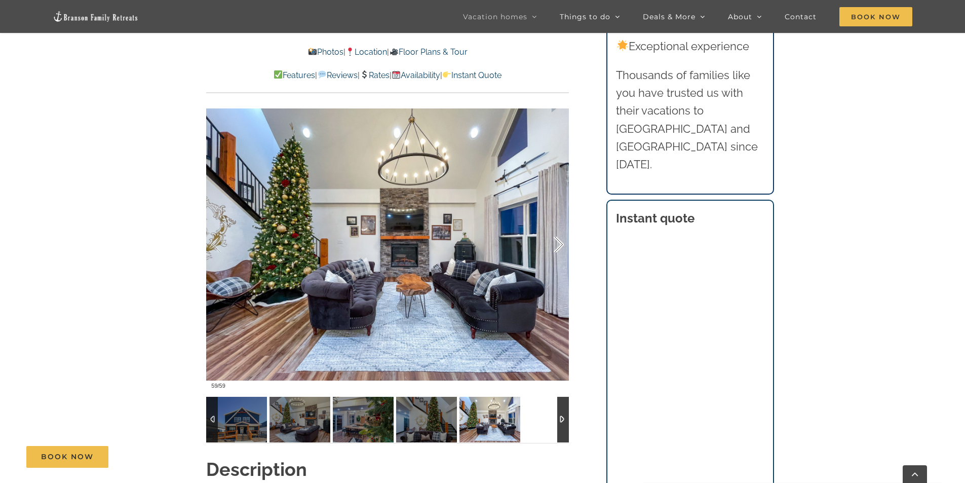
click at [554, 239] on div at bounding box center [548, 244] width 31 height 63
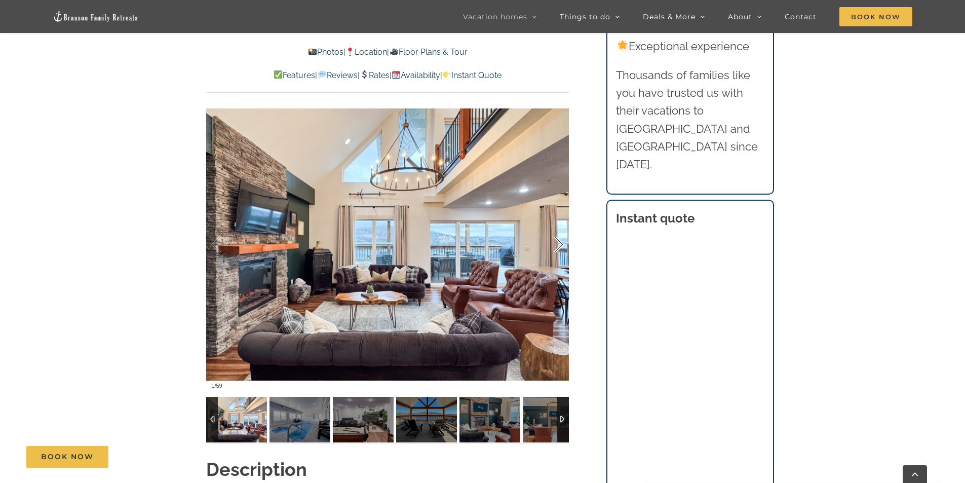
click at [554, 239] on div at bounding box center [548, 244] width 31 height 63
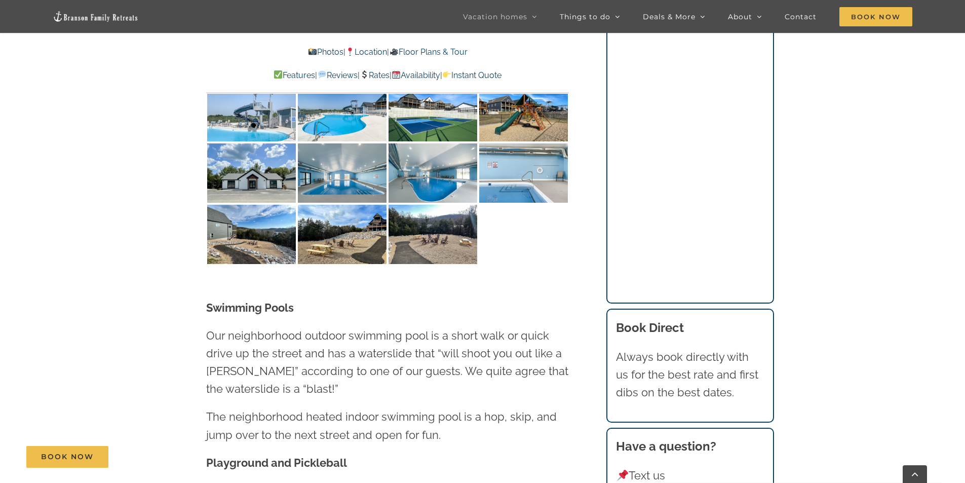
scroll to position [2482, 0]
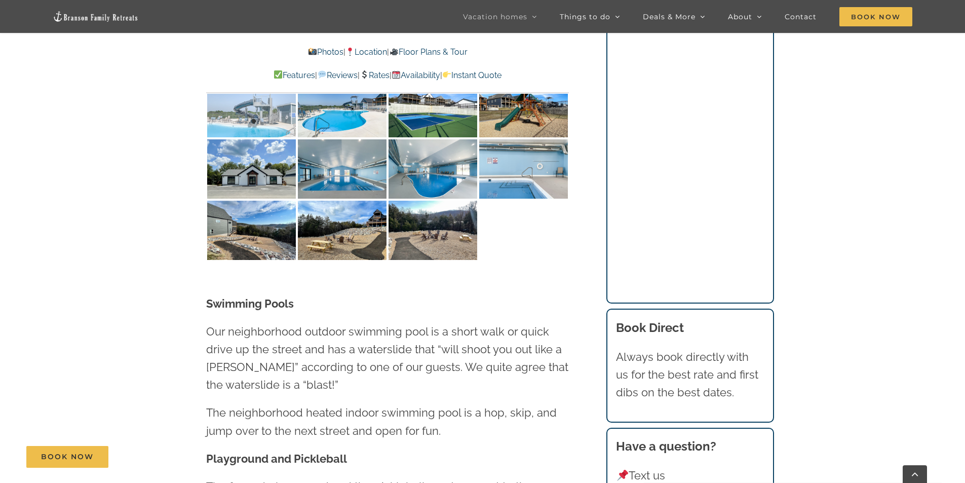
click at [250, 112] on img at bounding box center [251, 108] width 89 height 59
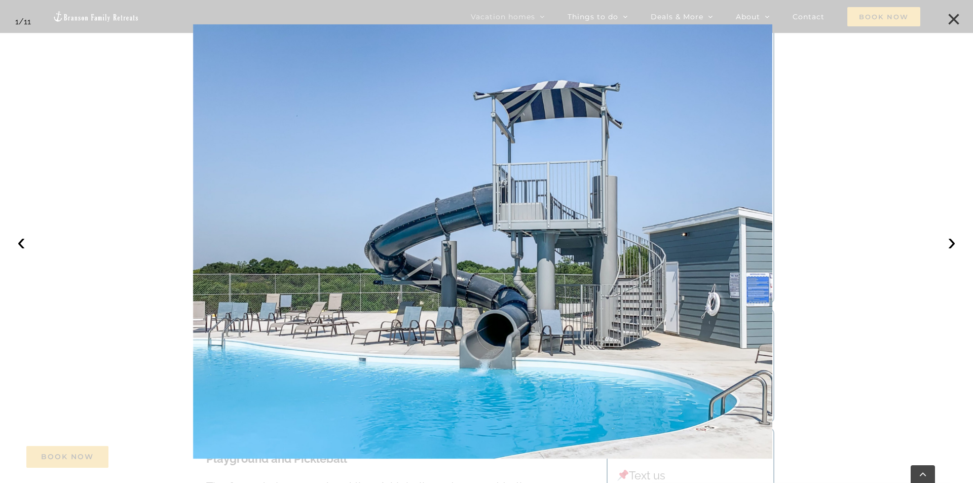
click at [955, 19] on button "×" at bounding box center [954, 19] width 22 height 22
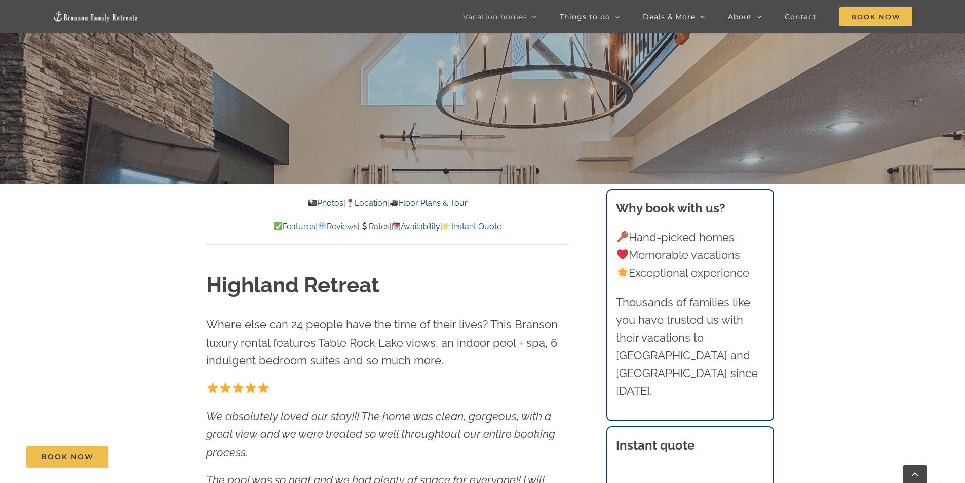
scroll to position [0, 0]
